Goal: Use online tool/utility

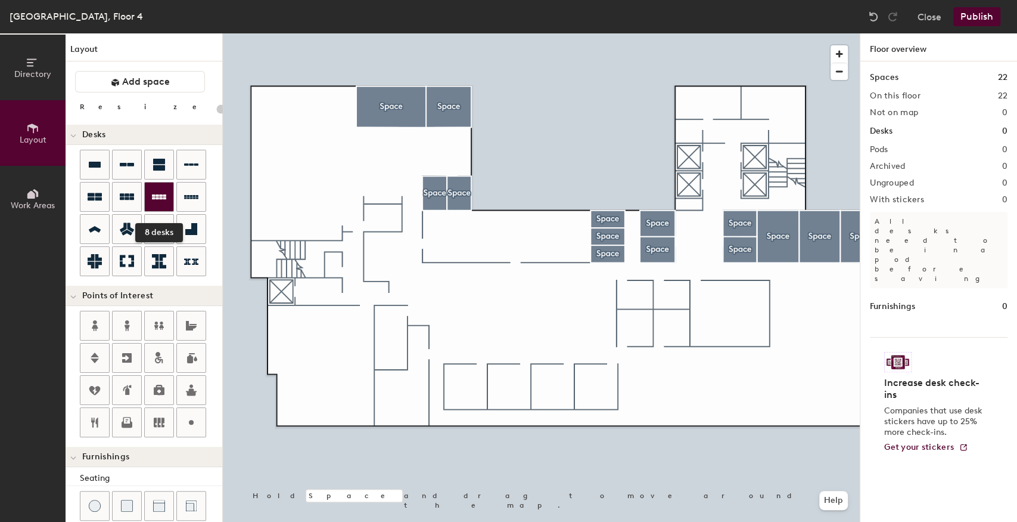
click at [156, 204] on div at bounding box center [159, 196] width 29 height 29
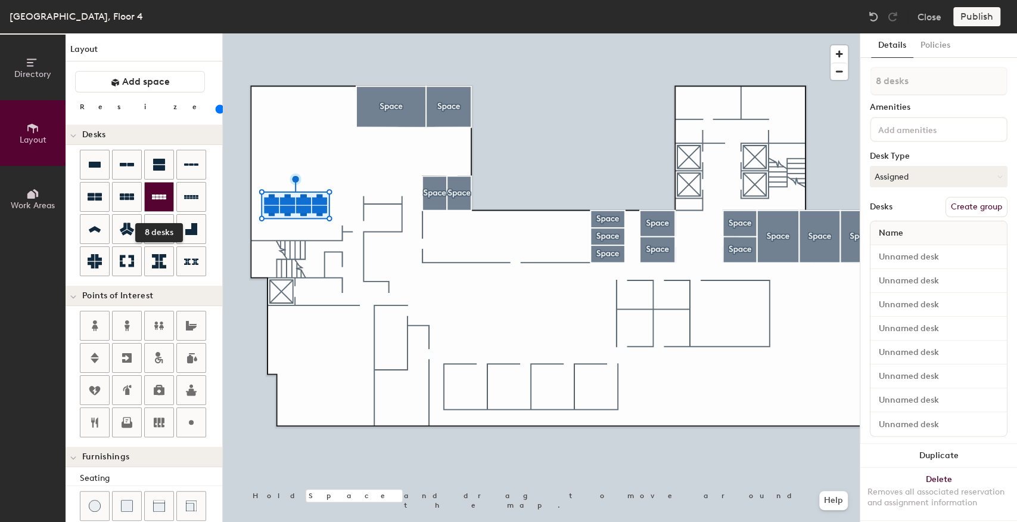
click at [158, 203] on div at bounding box center [159, 196] width 29 height 29
click at [157, 197] on icon at bounding box center [159, 196] width 14 height 5
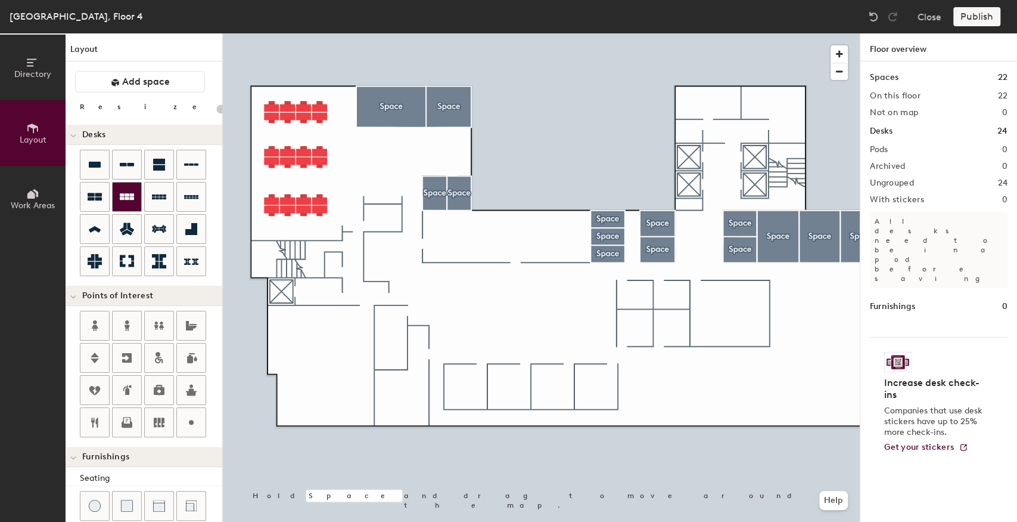
click at [127, 195] on icon at bounding box center [127, 196] width 14 height 7
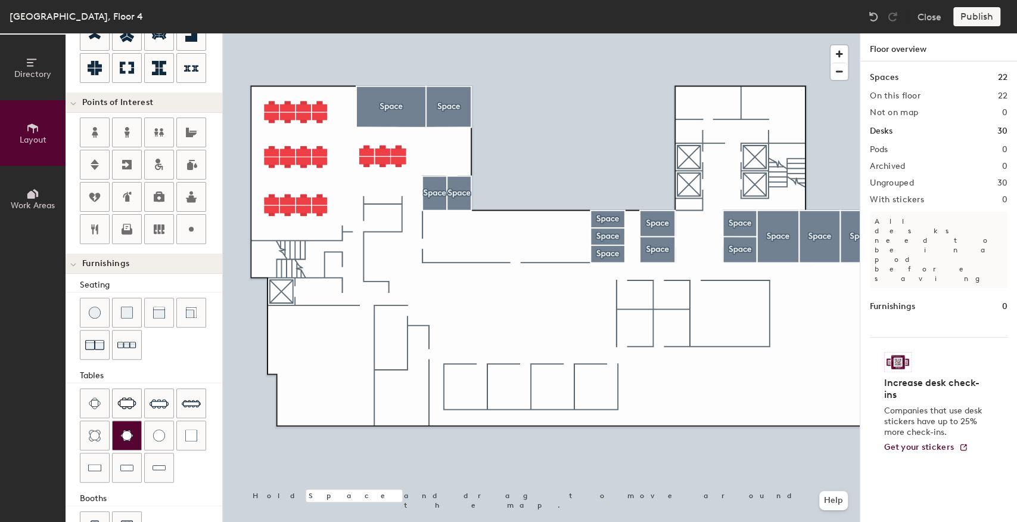
scroll to position [198, 0]
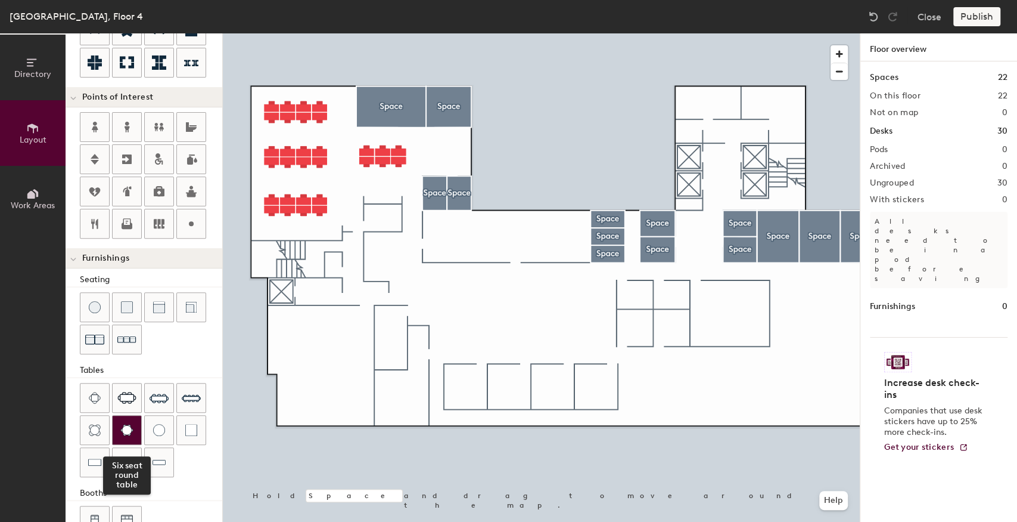
click at [122, 427] on img at bounding box center [126, 430] width 13 height 12
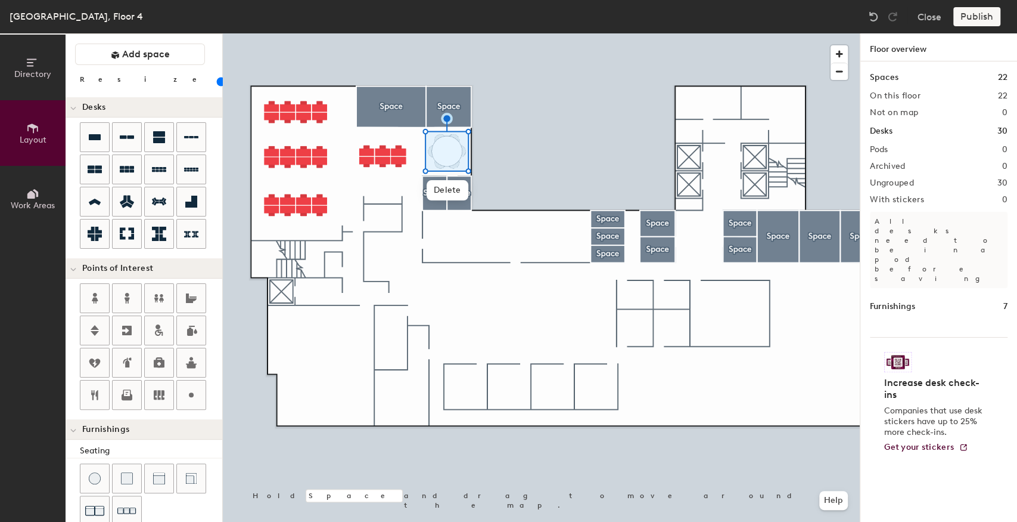
scroll to position [0, 0]
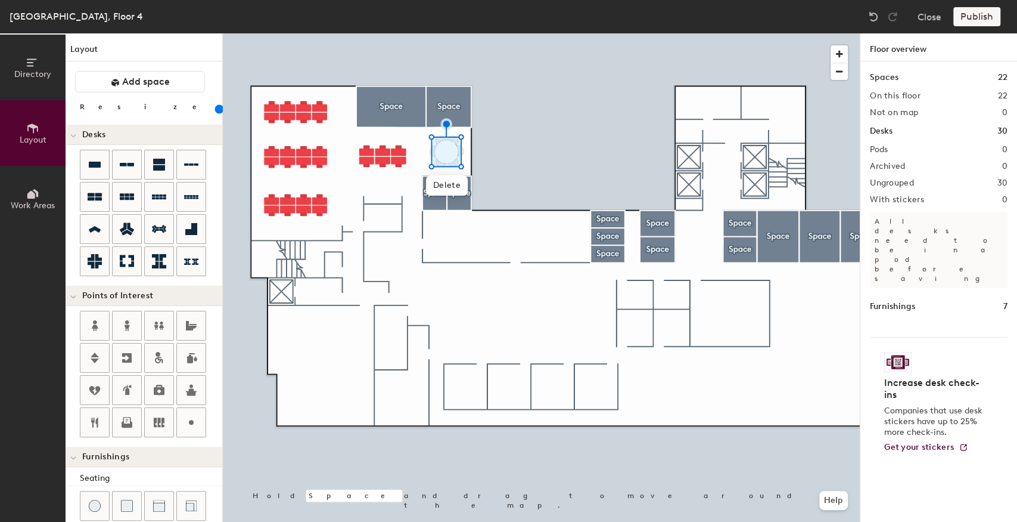
click at [216, 111] on input "range" at bounding box center [216, 109] width 0 height 10
click at [485, 33] on div at bounding box center [541, 33] width 637 height 0
click at [216, 108] on input "range" at bounding box center [216, 109] width 0 height 10
click at [504, 33] on div at bounding box center [541, 33] width 637 height 0
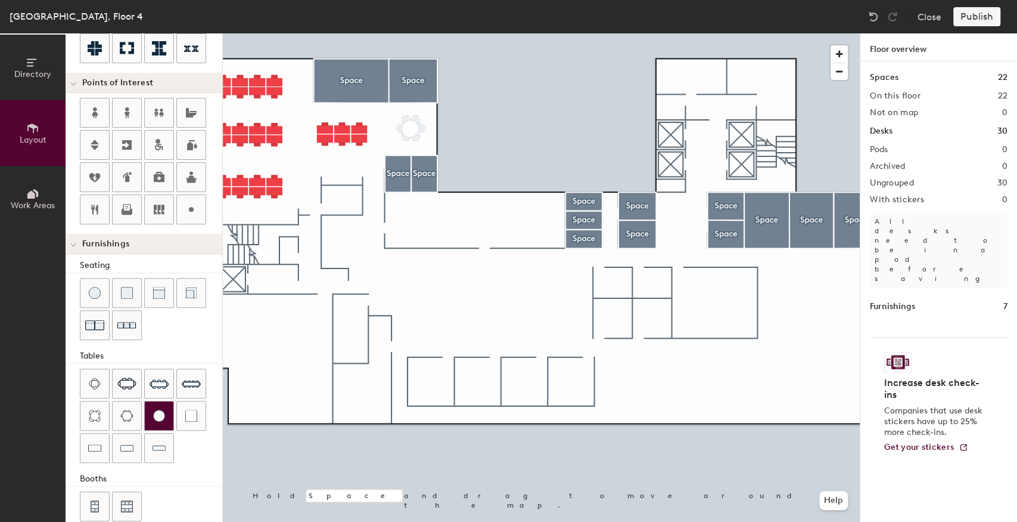
scroll to position [225, 0]
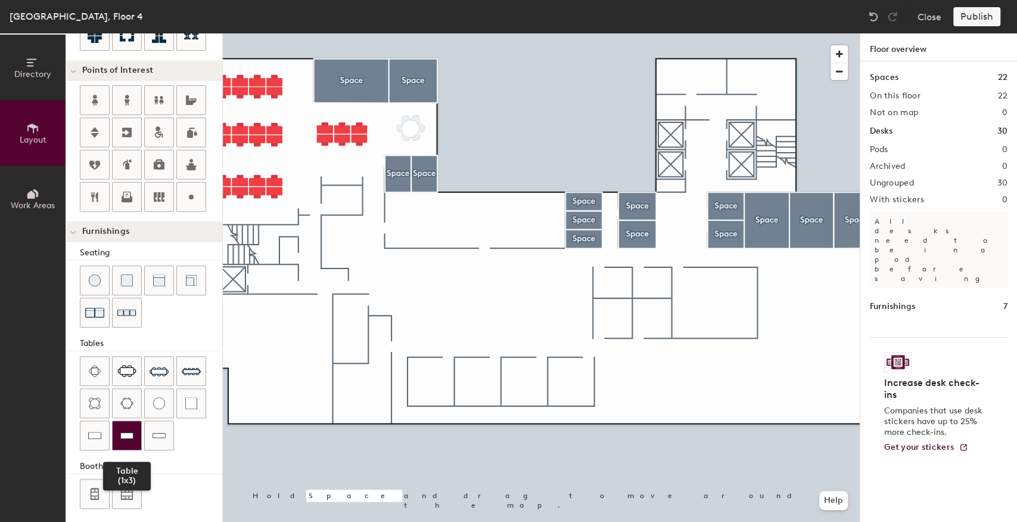
click at [123, 439] on div at bounding box center [127, 435] width 29 height 29
click at [101, 423] on div at bounding box center [94, 435] width 29 height 29
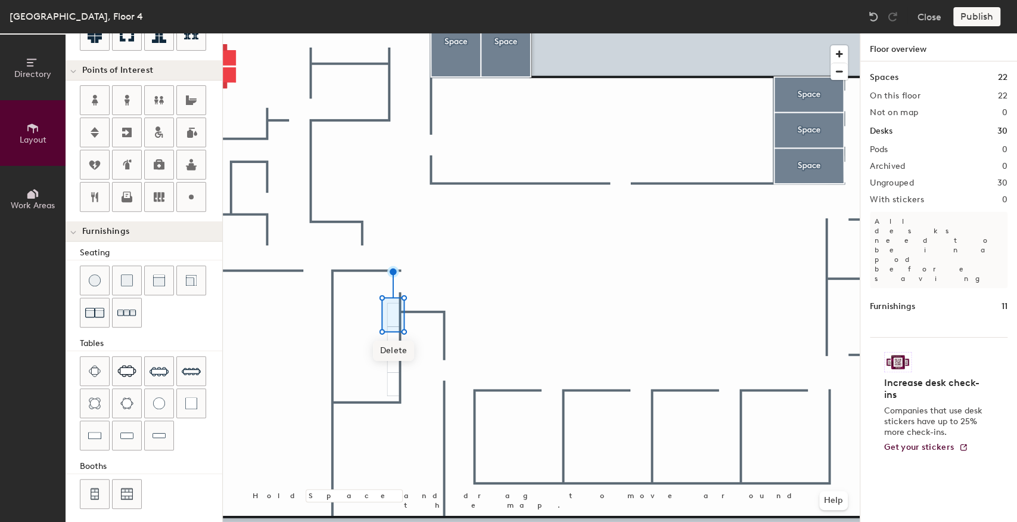
click at [355, 33] on div at bounding box center [541, 33] width 637 height 0
click at [362, 33] on div at bounding box center [541, 33] width 637 height 0
click at [391, 33] on div at bounding box center [541, 33] width 637 height 0
click at [187, 397] on img at bounding box center [191, 403] width 12 height 12
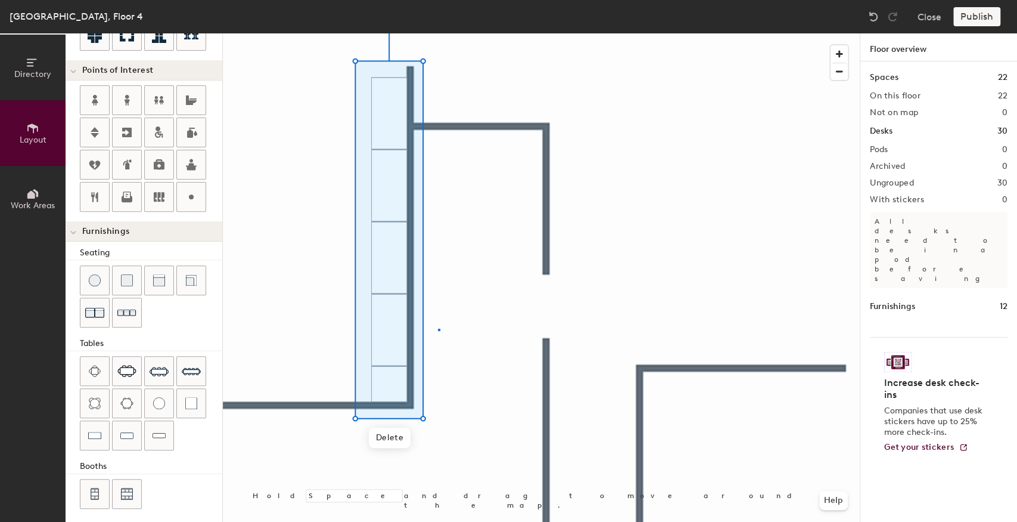
click at [438, 33] on div at bounding box center [541, 33] width 637 height 0
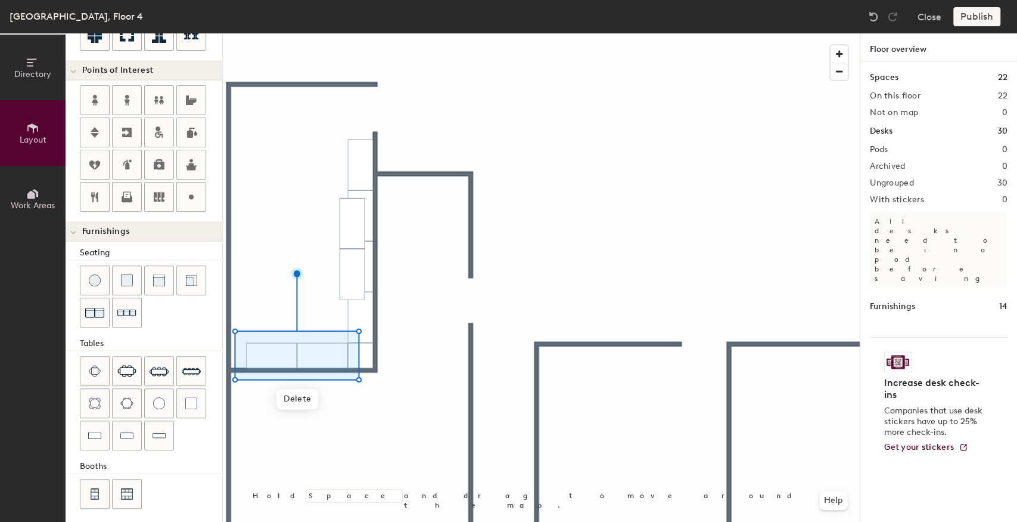
click at [404, 33] on div at bounding box center [541, 33] width 637 height 0
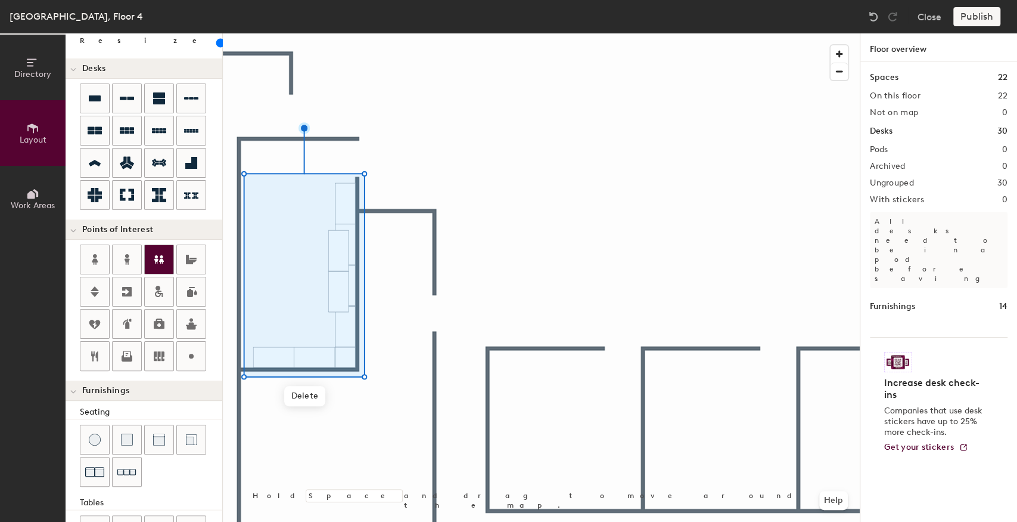
scroll to position [0, 0]
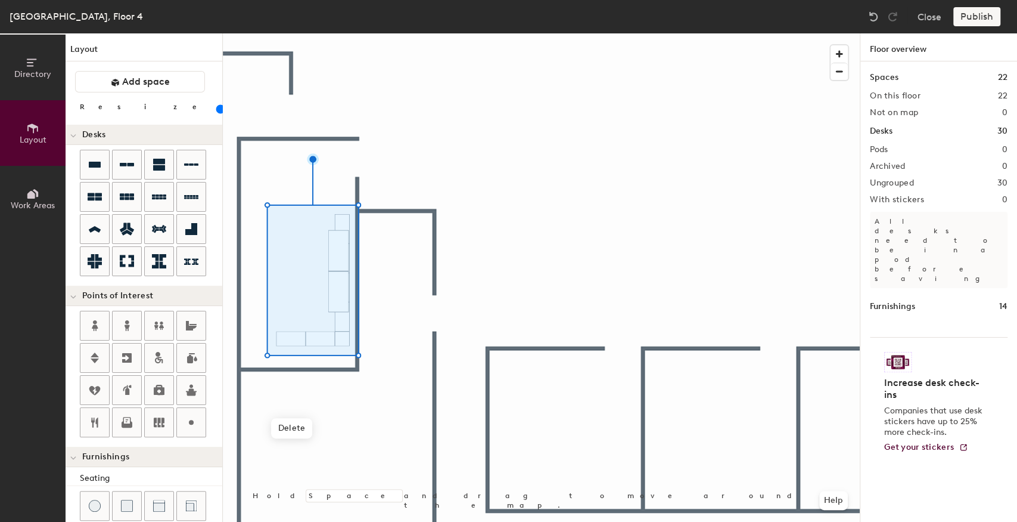
click at [216, 110] on input "range" at bounding box center [216, 109] width 0 height 10
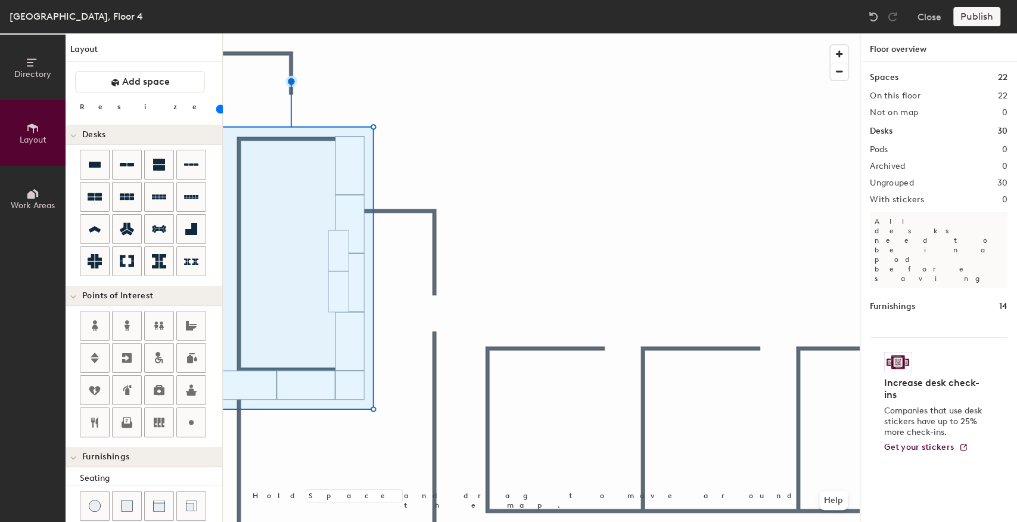
type input "20"
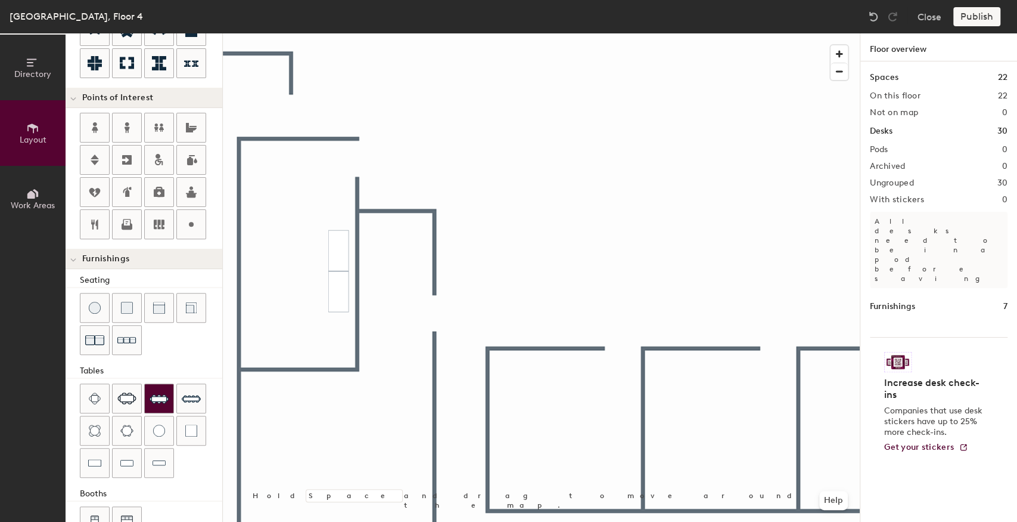
scroll to position [198, 0]
click at [126, 460] on img at bounding box center [126, 462] width 13 height 12
click at [321, 33] on div at bounding box center [541, 33] width 637 height 0
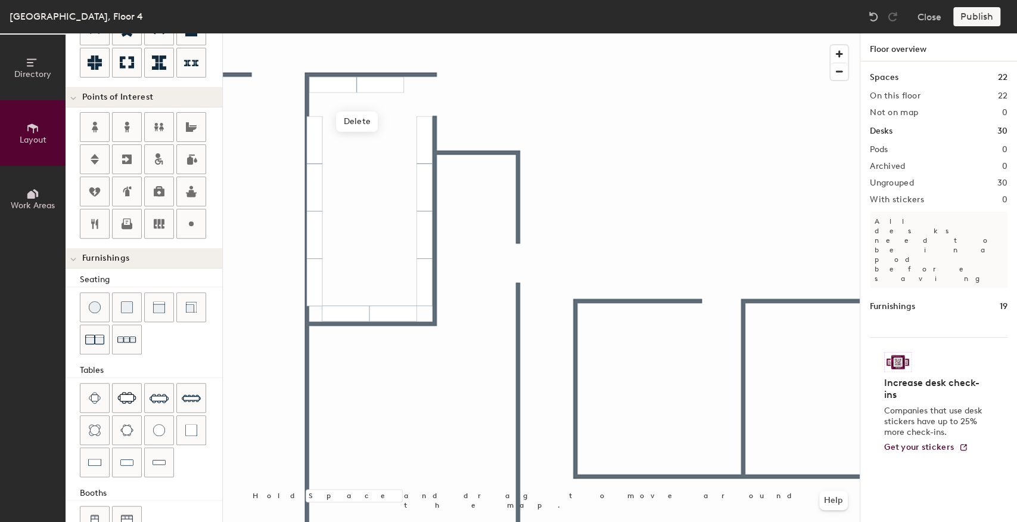
click at [396, 33] on div at bounding box center [541, 33] width 637 height 0
type input "20"
